Goal: Task Accomplishment & Management: Manage account settings

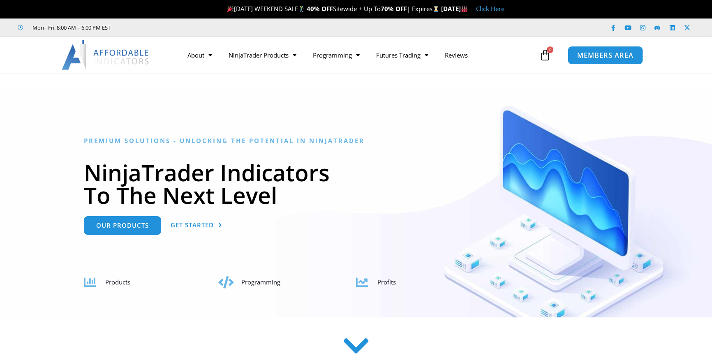
click at [607, 58] on span "MEMBERS AREA" at bounding box center [605, 55] width 56 height 7
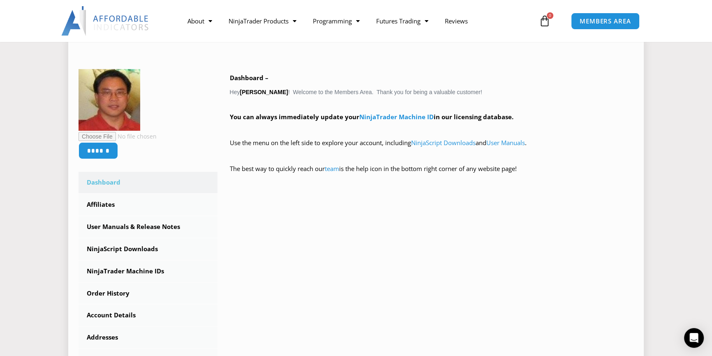
scroll to position [149, 0]
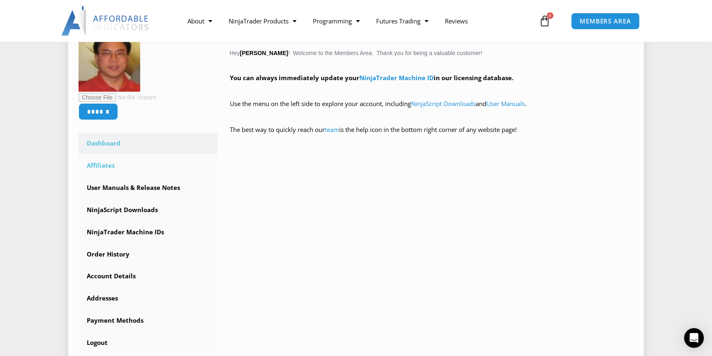
click at [102, 165] on link "Affiliates" at bounding box center [147, 165] width 139 height 21
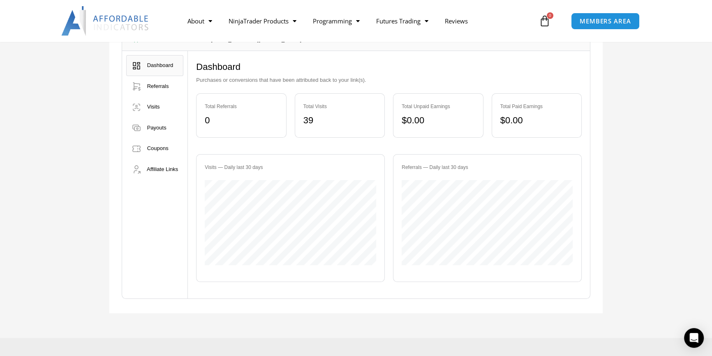
scroll to position [112, 0]
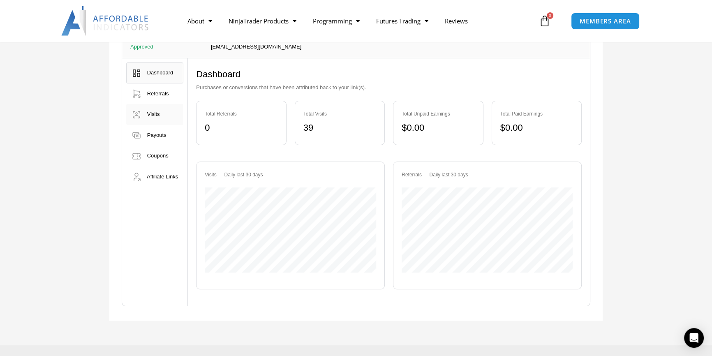
click at [158, 117] on span "Visits" at bounding box center [153, 114] width 13 height 6
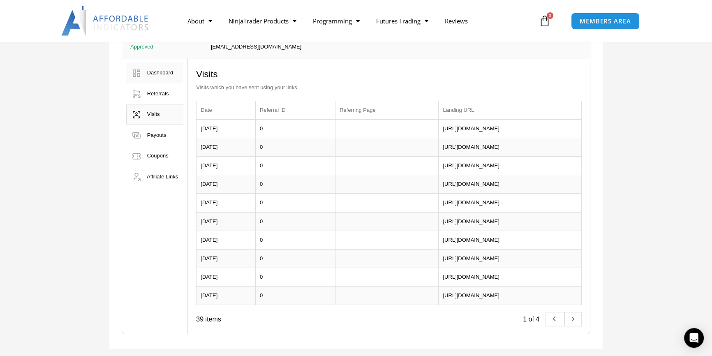
click at [157, 72] on span "Dashboard" at bounding box center [160, 72] width 26 height 6
